Goal: Communication & Community: Share content

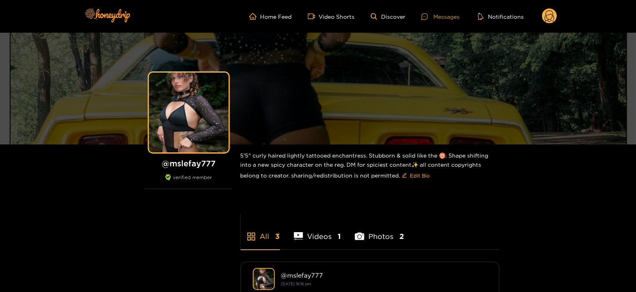
click at [428, 15] on icon at bounding box center [424, 16] width 7 height 7
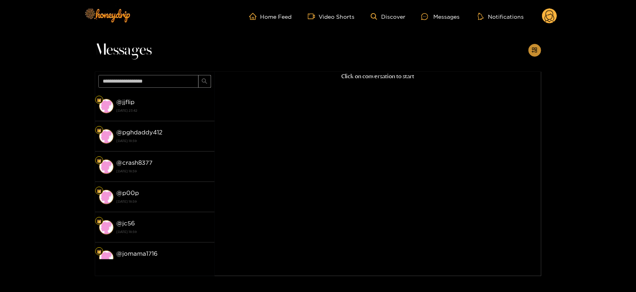
click at [533, 51] on icon "appstore-add" at bounding box center [535, 50] width 6 height 6
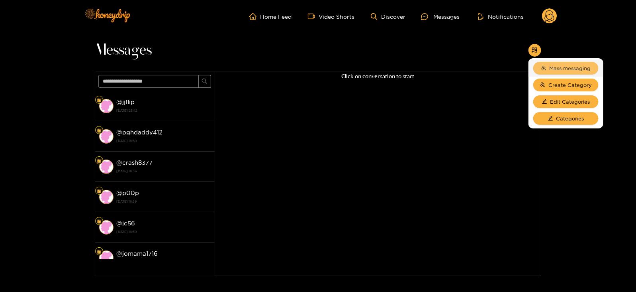
click at [556, 74] on button "Mass messaging" at bounding box center [565, 68] width 65 height 13
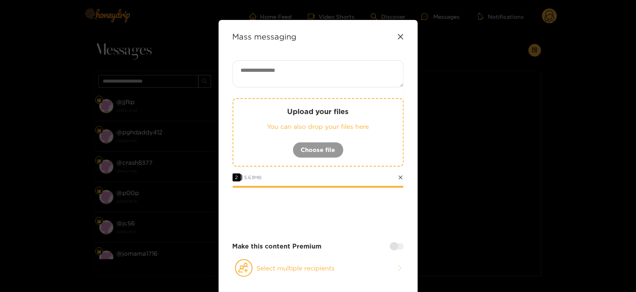
click at [290, 205] on div at bounding box center [283, 210] width 33 height 32
click at [402, 36] on icon at bounding box center [400, 36] width 6 height 6
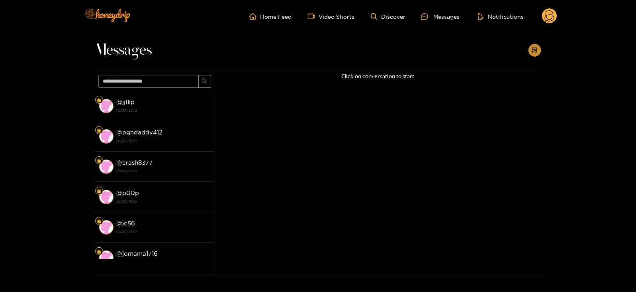
click at [534, 49] on icon "appstore-add" at bounding box center [534, 49] width 5 height 5
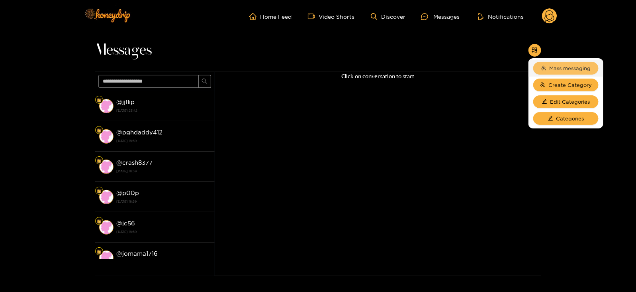
click at [554, 64] on span "Mass messaging" at bounding box center [570, 68] width 41 height 8
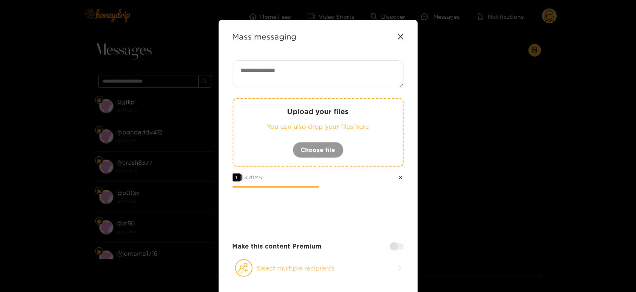
click at [264, 271] on button "Select multiple recipients" at bounding box center [318, 267] width 171 height 18
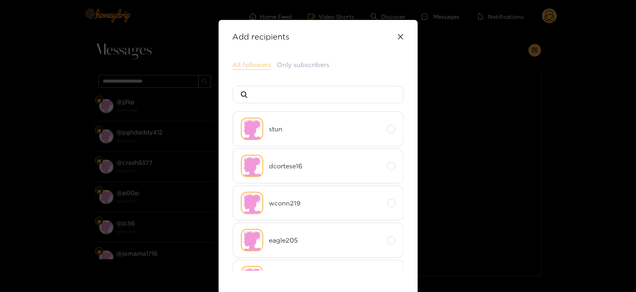
click at [250, 68] on button "All followers" at bounding box center [252, 65] width 39 height 10
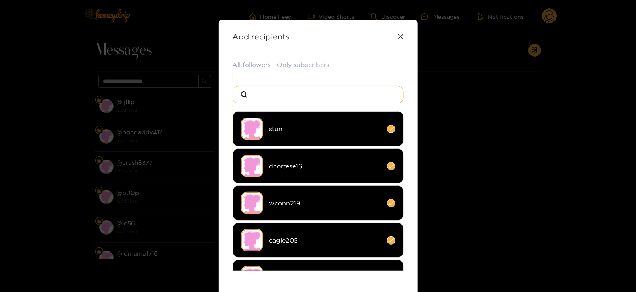
click at [268, 88] on input at bounding box center [321, 94] width 140 height 17
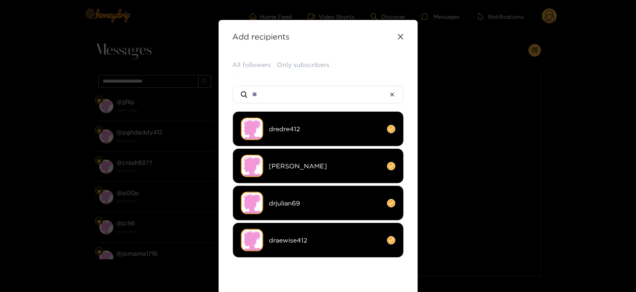
click at [270, 237] on span "draewise412" at bounding box center [325, 239] width 112 height 9
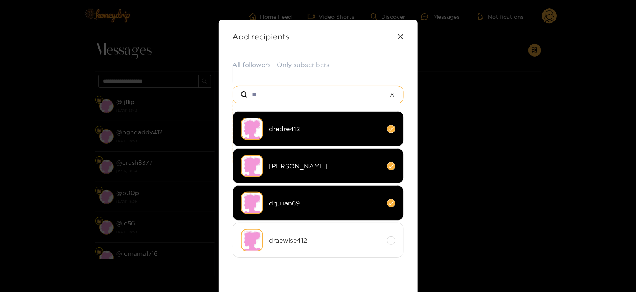
click at [263, 101] on input "**" at bounding box center [318, 94] width 134 height 17
type input "**"
click at [280, 193] on li "kylenaylor" at bounding box center [318, 202] width 171 height 35
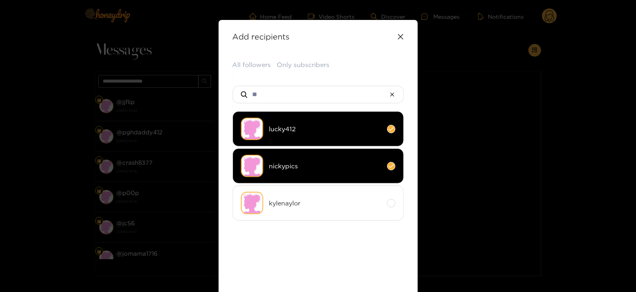
scroll to position [106, 0]
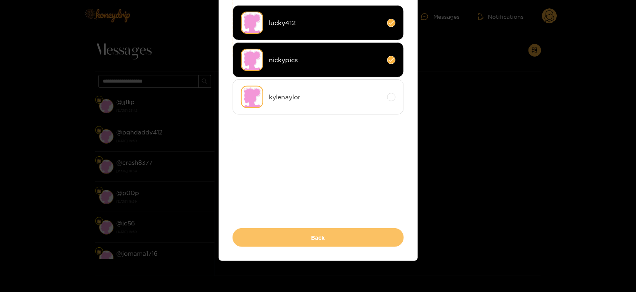
click at [281, 228] on button "Back" at bounding box center [318, 237] width 171 height 19
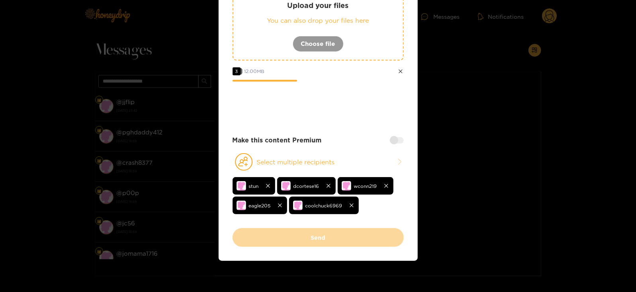
click at [313, 133] on div "Upload your files You can also drop your files here Choose file 3 12.00 MB Make…" at bounding box center [318, 91] width 171 height 274
click at [394, 142] on div at bounding box center [397, 140] width 14 height 6
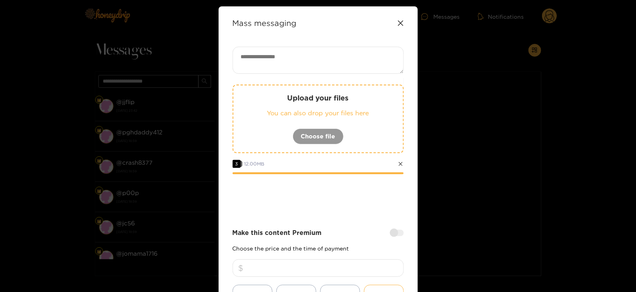
scroll to position [0, 0]
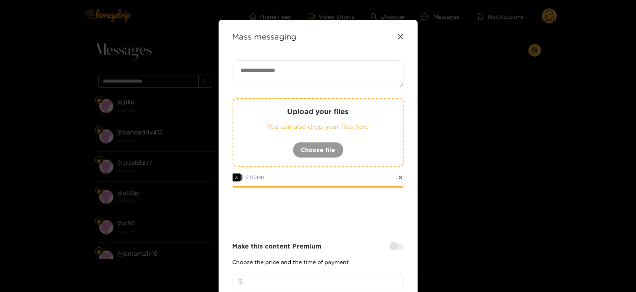
drag, startPoint x: 264, startPoint y: 49, endPoint x: 269, endPoint y: 62, distance: 13.4
click at [269, 62] on div "Mass messaging Upload your files You can also drop your files here Choose file …" at bounding box center [318, 226] width 199 height 412
click at [269, 62] on textarea at bounding box center [318, 73] width 171 height 27
paste textarea "**********"
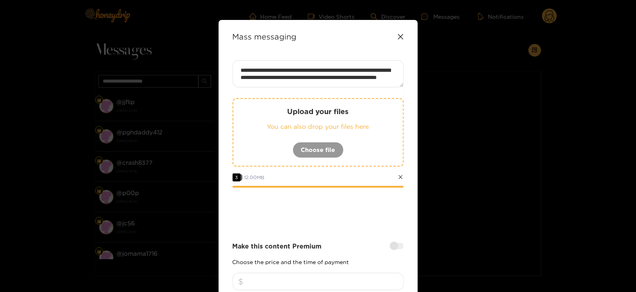
scroll to position [1, 0]
paste textarea "****"
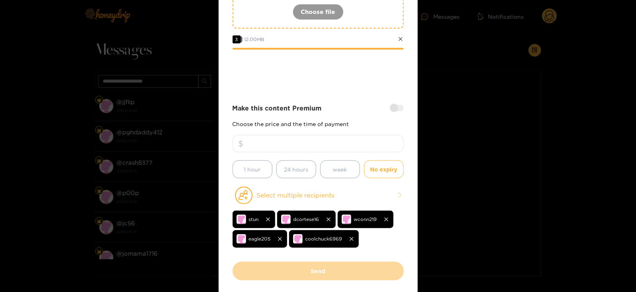
scroll to position [140, 0]
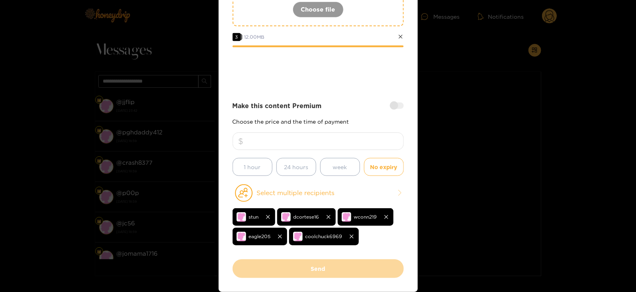
type textarea "**********"
click at [333, 140] on input "number" at bounding box center [318, 141] width 171 height 18
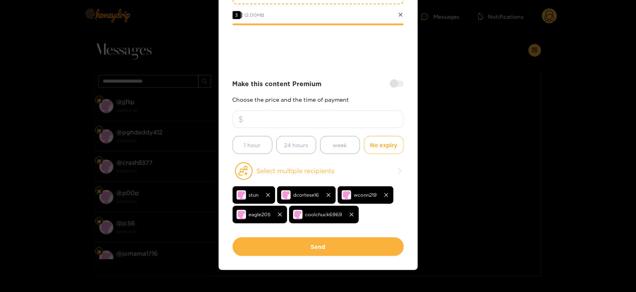
scroll to position [171, 0]
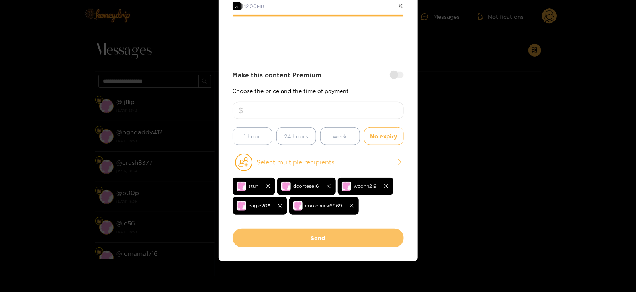
type input "**"
click at [332, 230] on button "Send" at bounding box center [318, 237] width 171 height 19
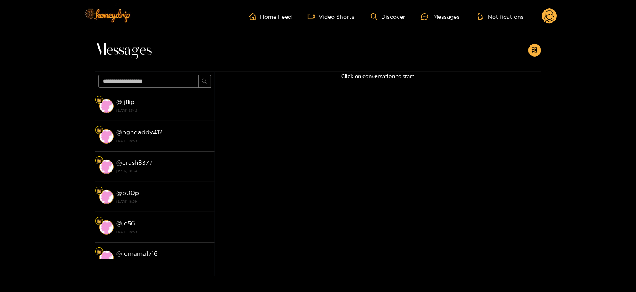
click at [554, 15] on circle at bounding box center [549, 15] width 15 height 15
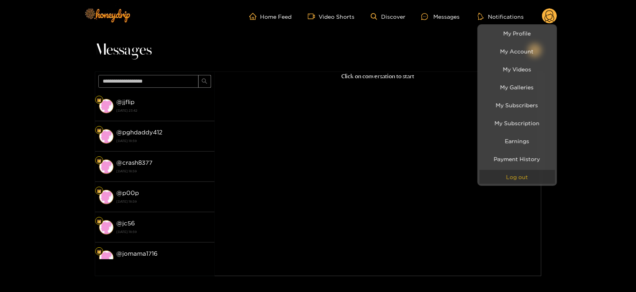
click at [517, 178] on button "Log out" at bounding box center [517, 177] width 76 height 14
